Goal: Information Seeking & Learning: Check status

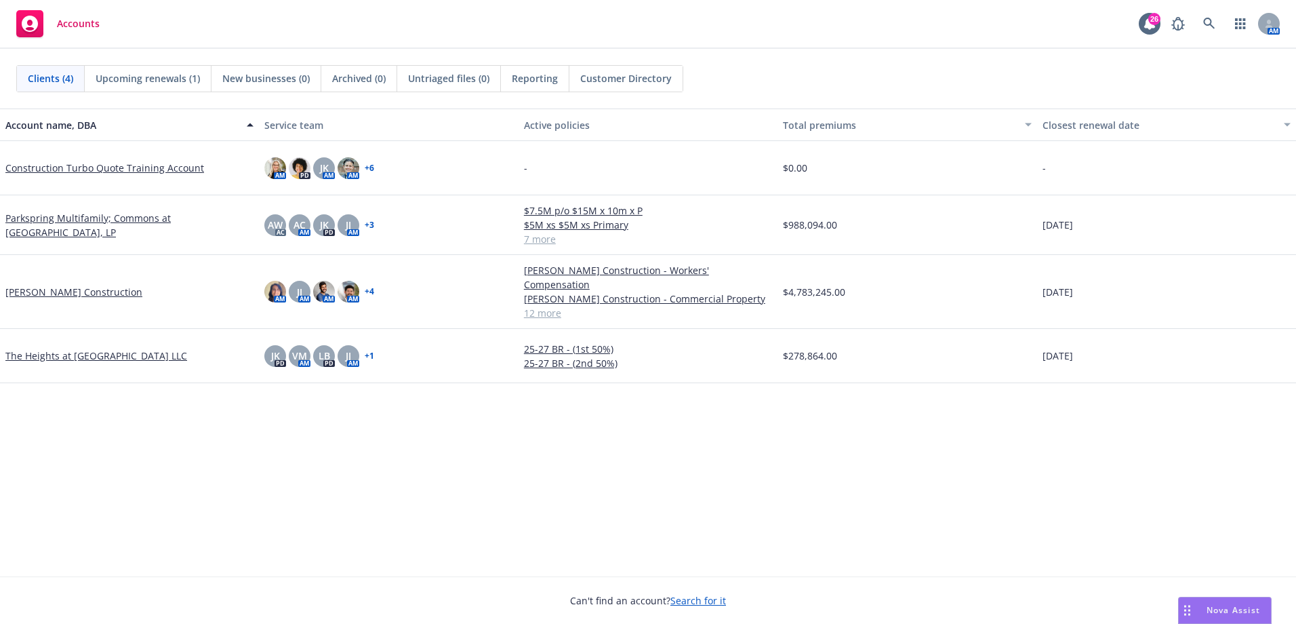
click at [550, 82] on span "Reporting" at bounding box center [535, 78] width 46 height 14
